Goal: Task Accomplishment & Management: Use online tool/utility

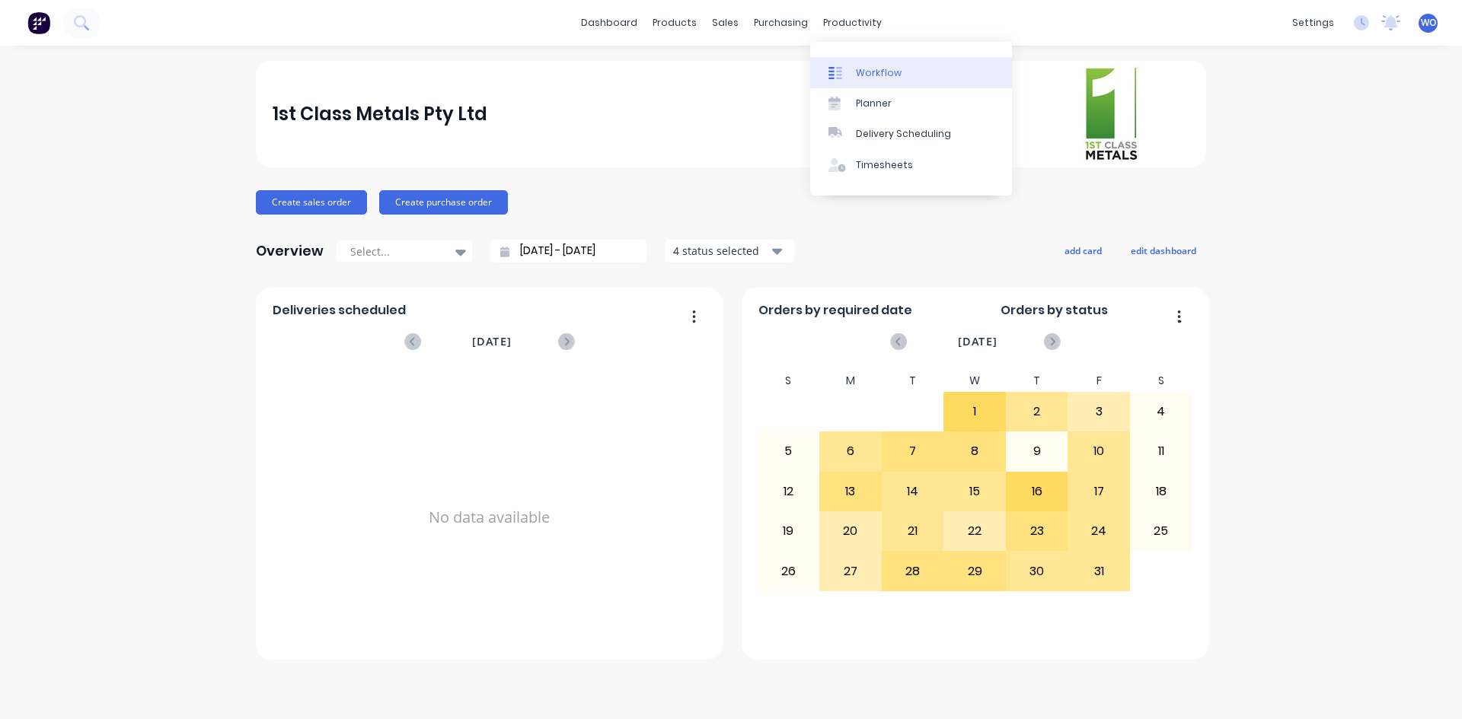
click at [867, 73] on div "Workflow" at bounding box center [879, 73] width 46 height 14
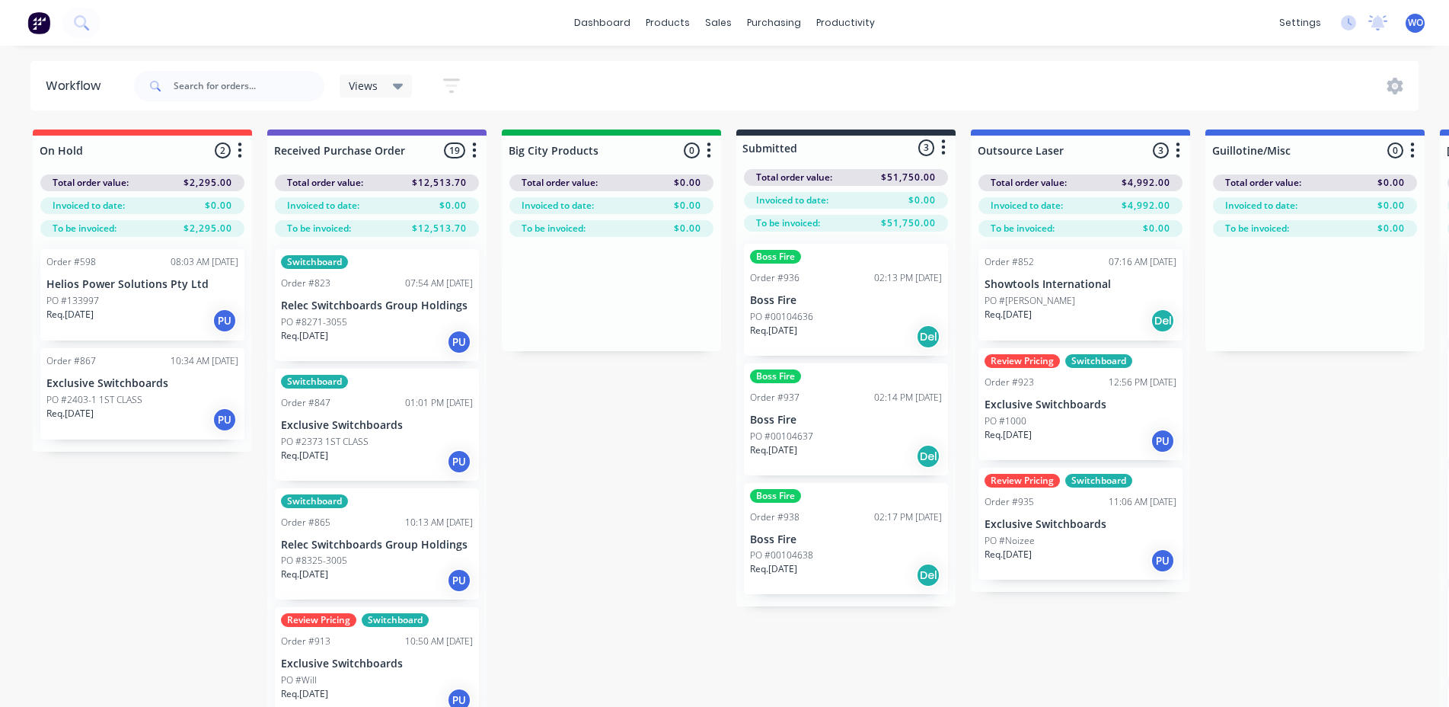
click at [36, 18] on img at bounding box center [38, 22] width 23 height 23
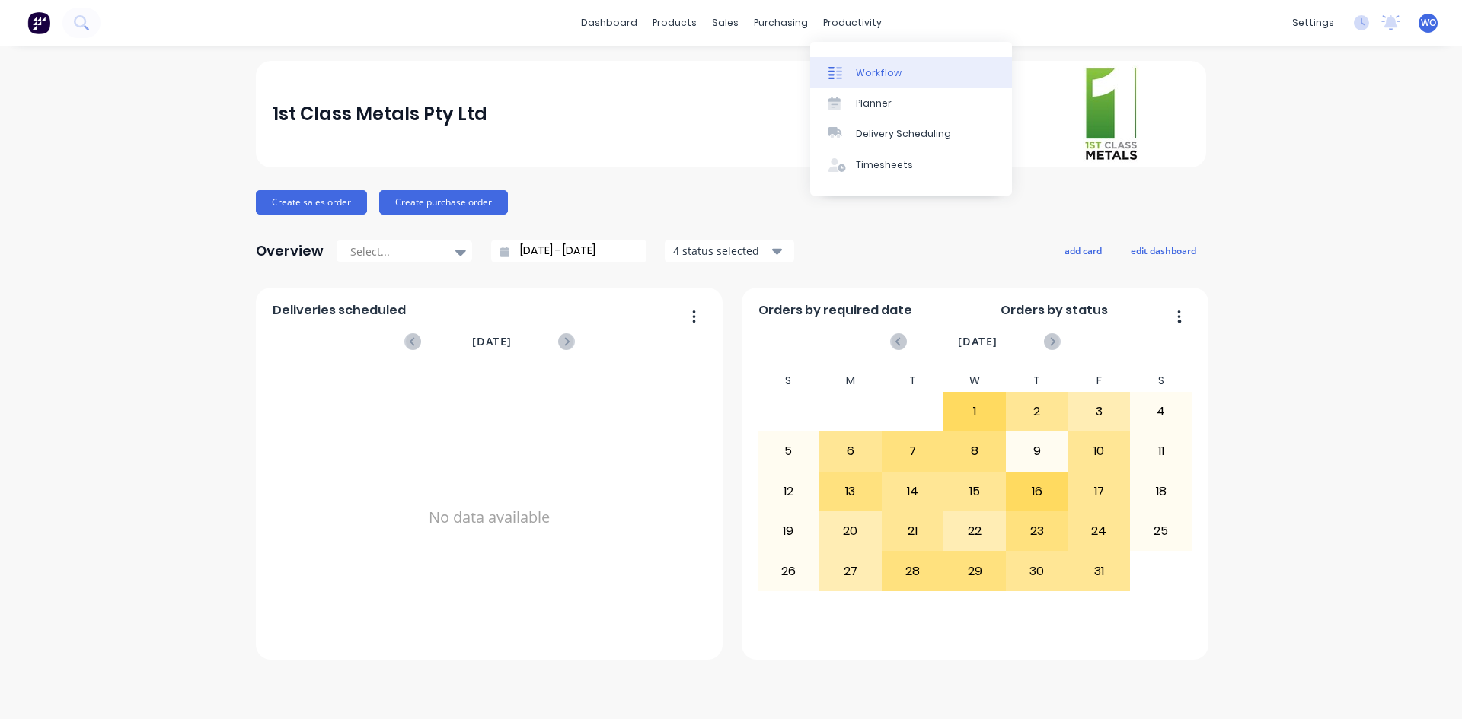
click at [857, 75] on div "Workflow" at bounding box center [879, 73] width 46 height 14
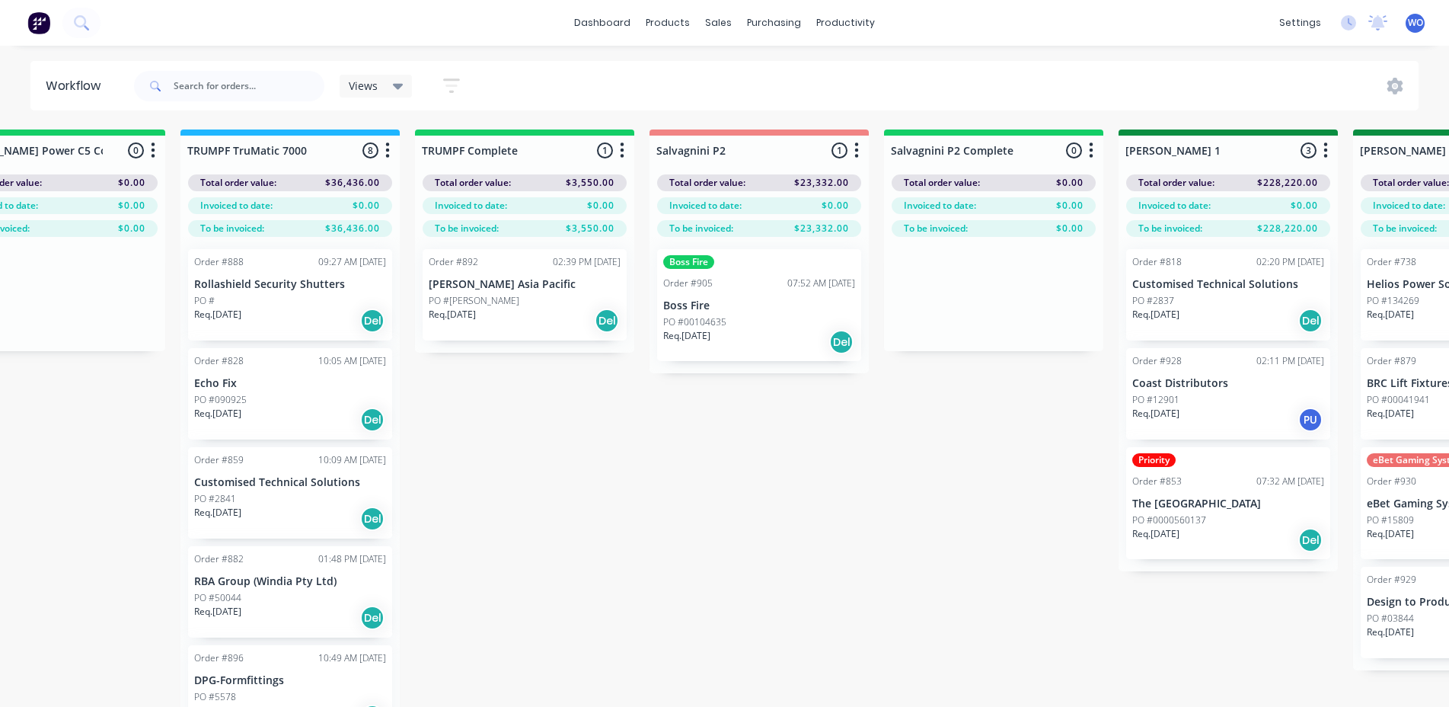
scroll to position [0, 1732]
click at [526, 318] on div "Req. [DATE] Del" at bounding box center [521, 321] width 192 height 26
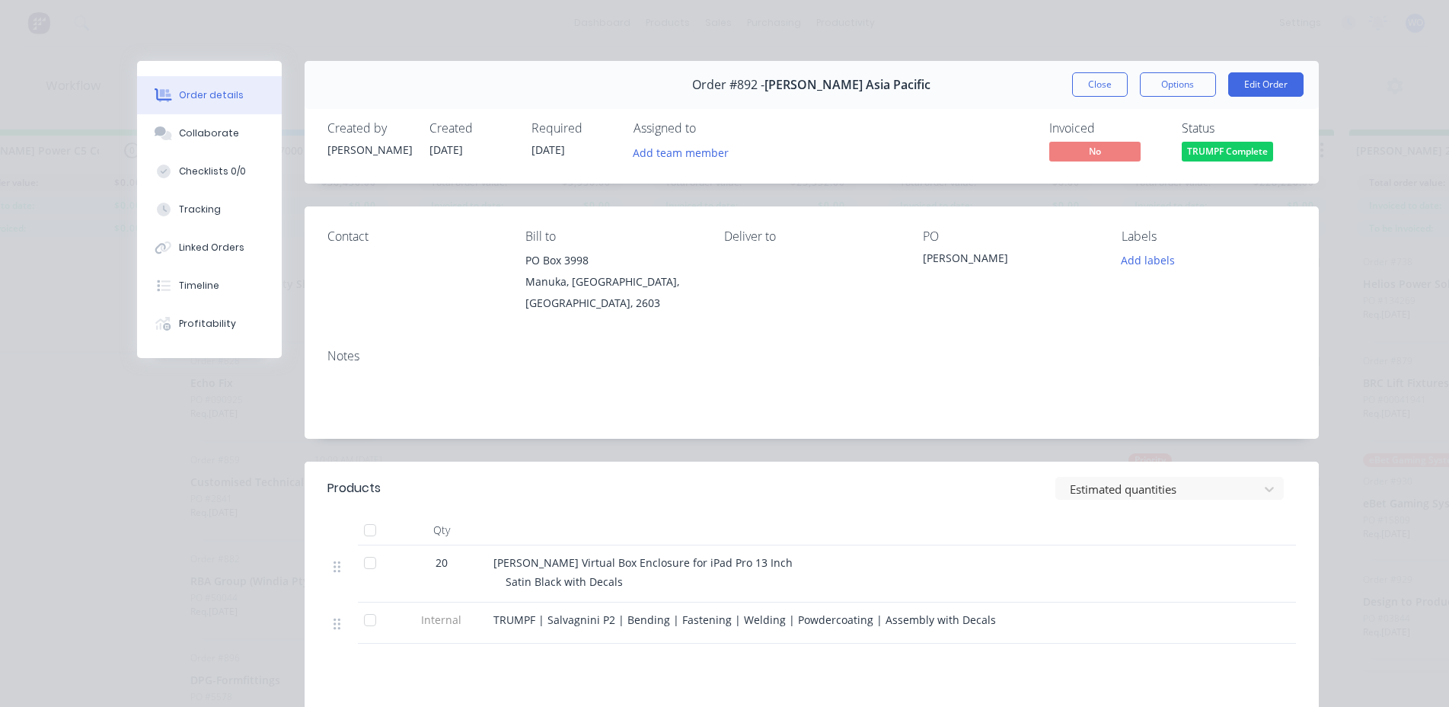
click at [1223, 151] on span "TRUMPF Complete" at bounding box center [1227, 151] width 91 height 19
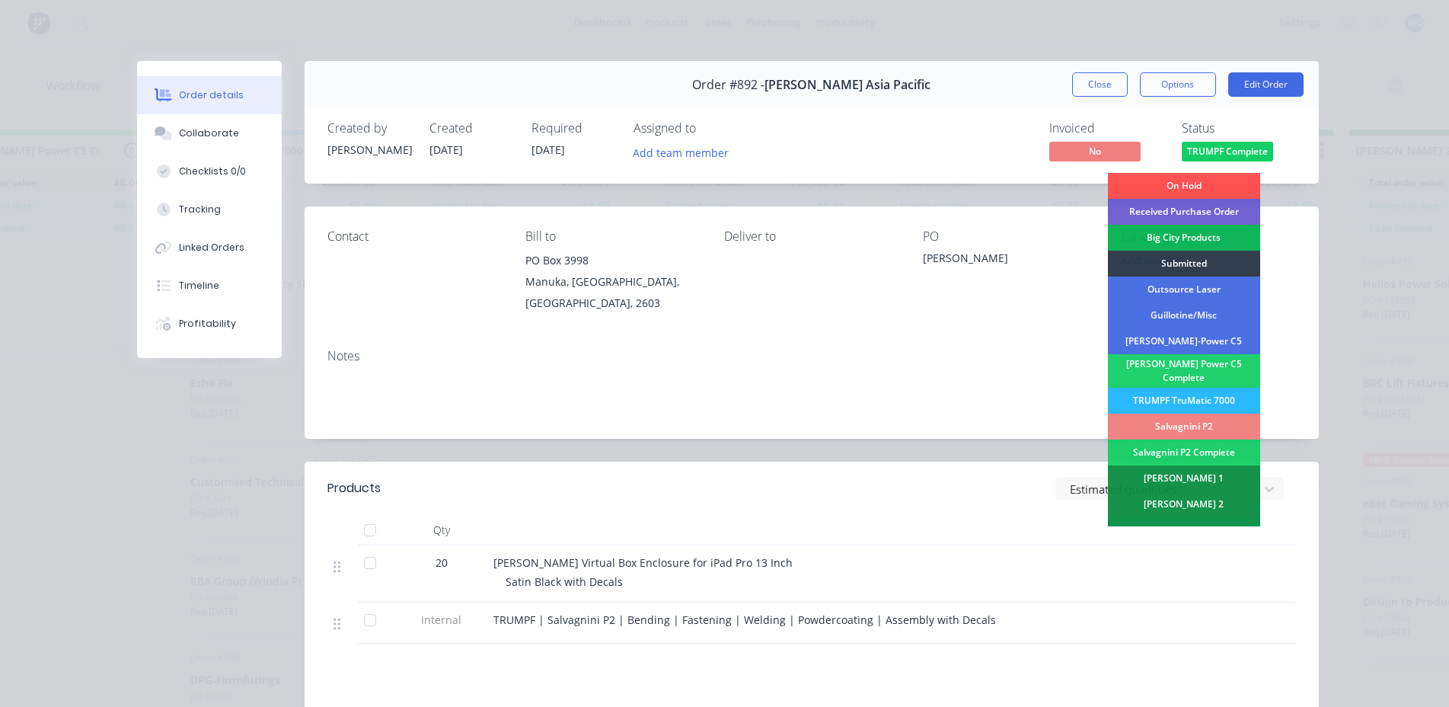
click at [1209, 420] on div "Salvagnini P2" at bounding box center [1184, 426] width 152 height 26
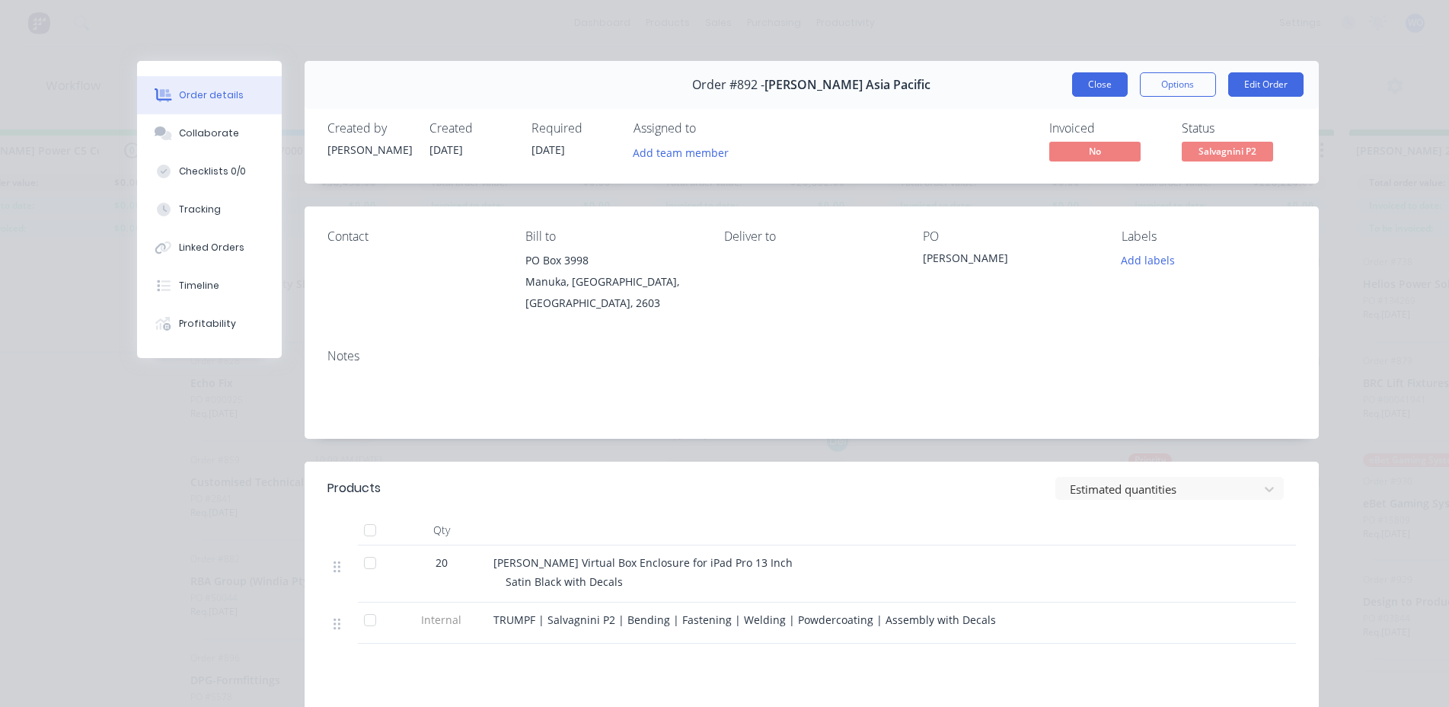
click at [1090, 82] on button "Close" at bounding box center [1100, 84] width 56 height 24
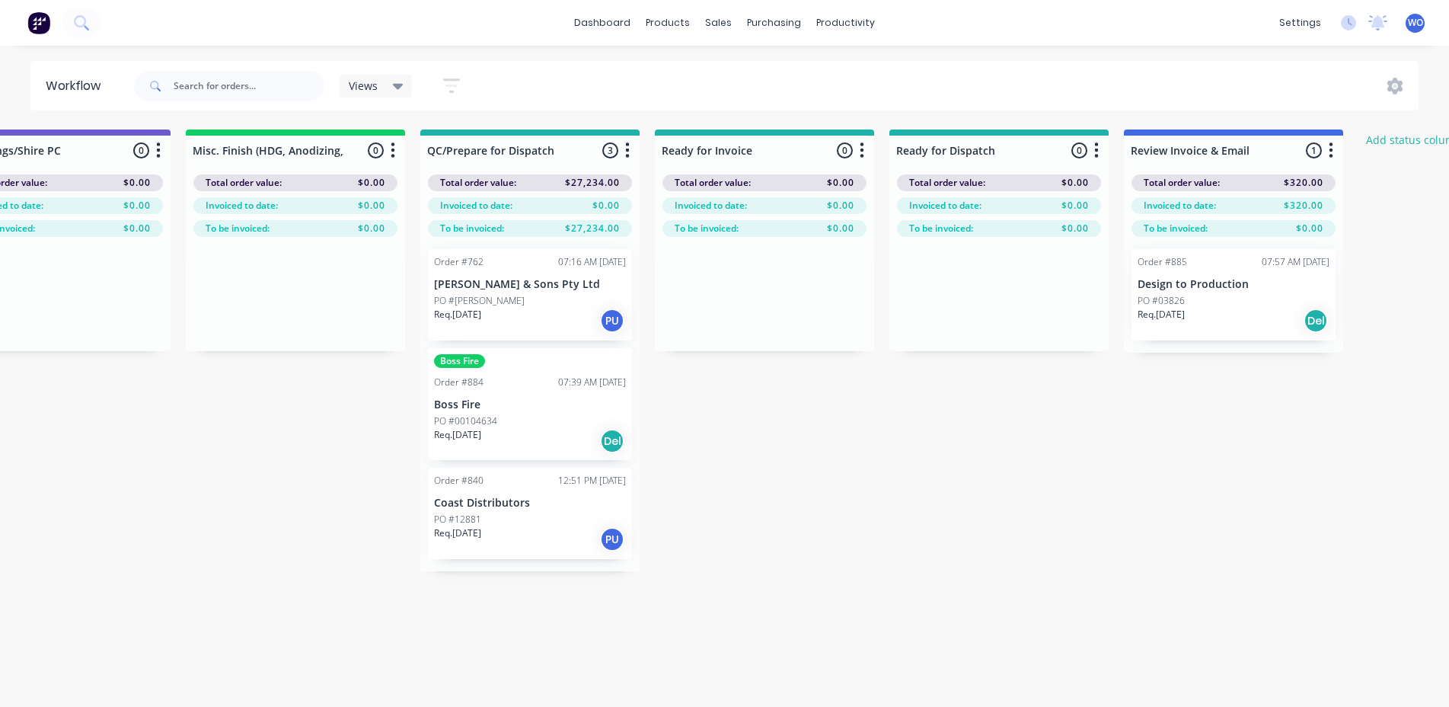
scroll to position [0, 5603]
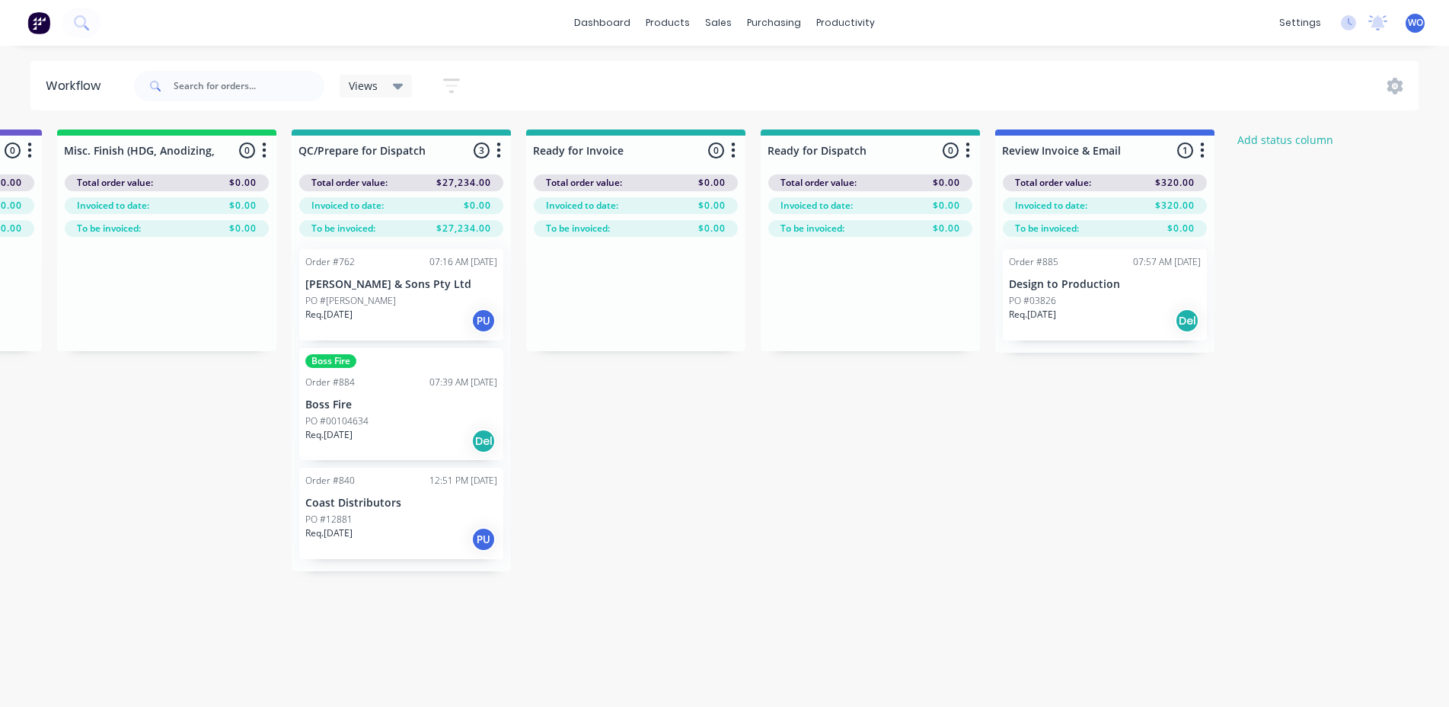
click at [43, 15] on img at bounding box center [38, 22] width 23 height 23
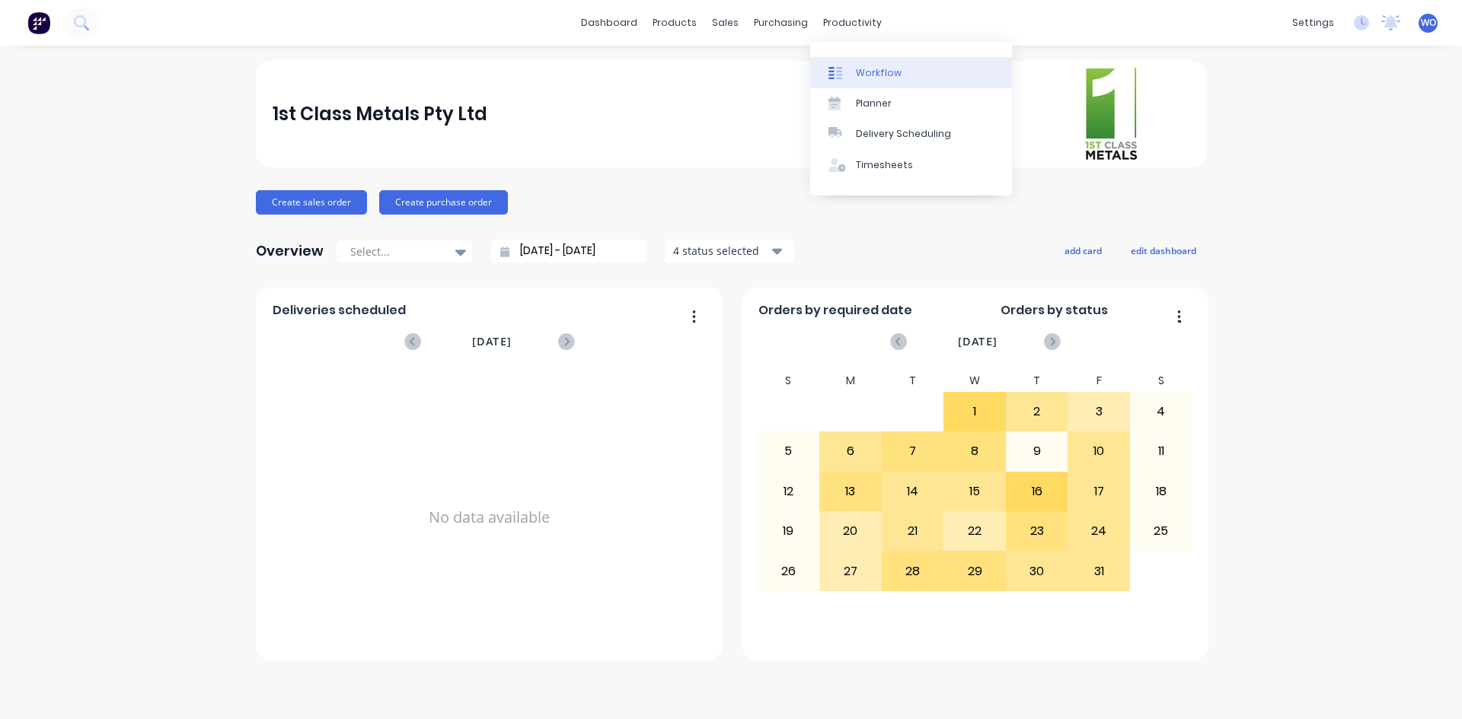
click at [897, 64] on link "Workflow" at bounding box center [911, 72] width 202 height 30
